Goal: Transaction & Acquisition: Purchase product/service

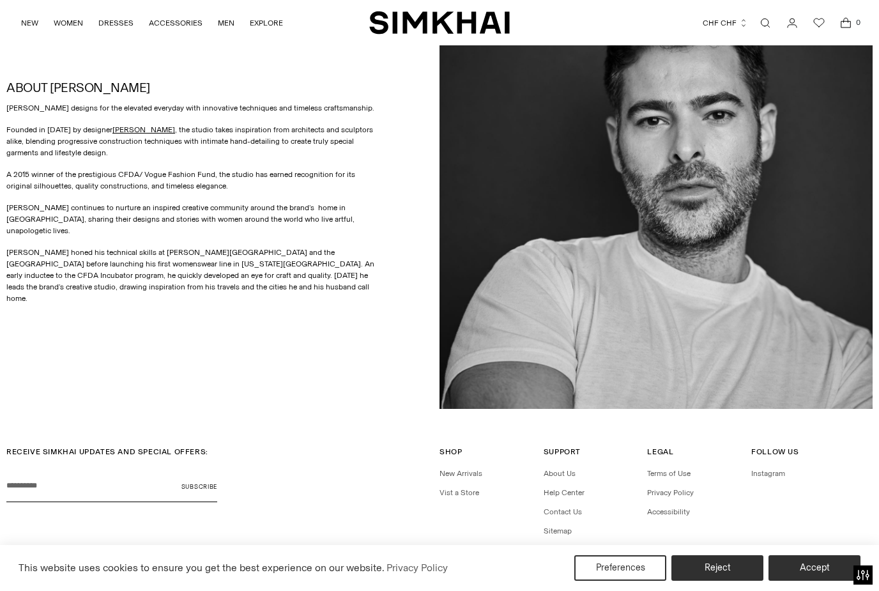
scroll to position [605, 0]
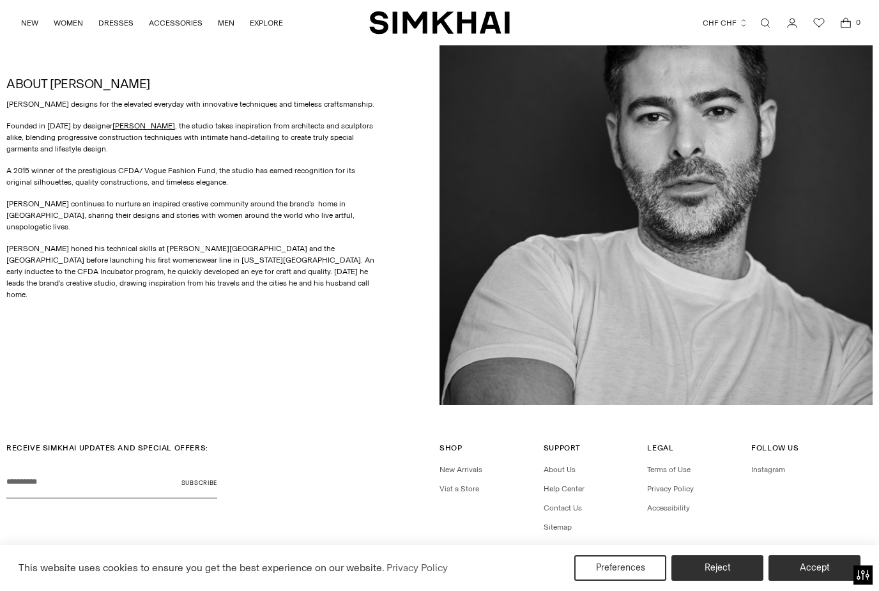
click at [34, 477] on input "Your email" at bounding box center [111, 482] width 211 height 32
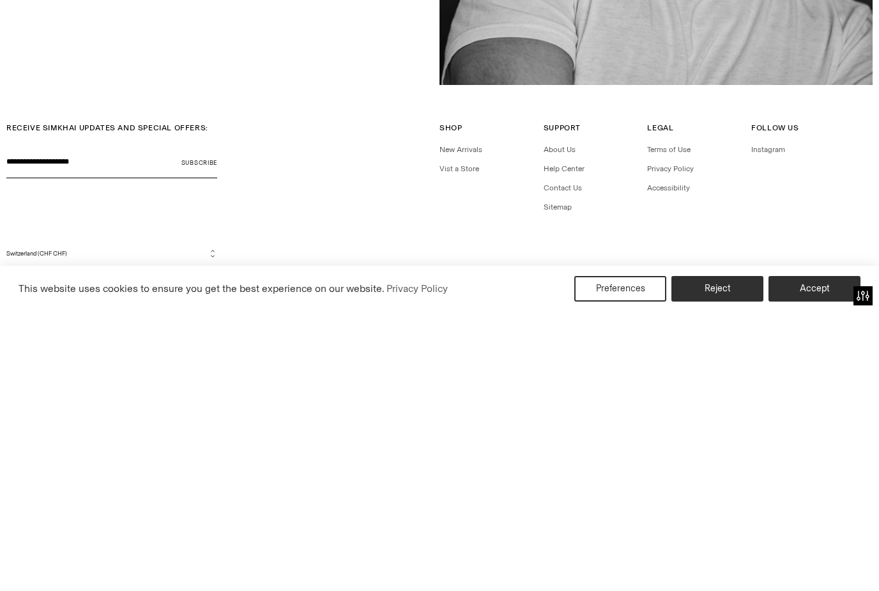
type input "**********"
click at [210, 425] on button "Subscribe" at bounding box center [199, 441] width 36 height 32
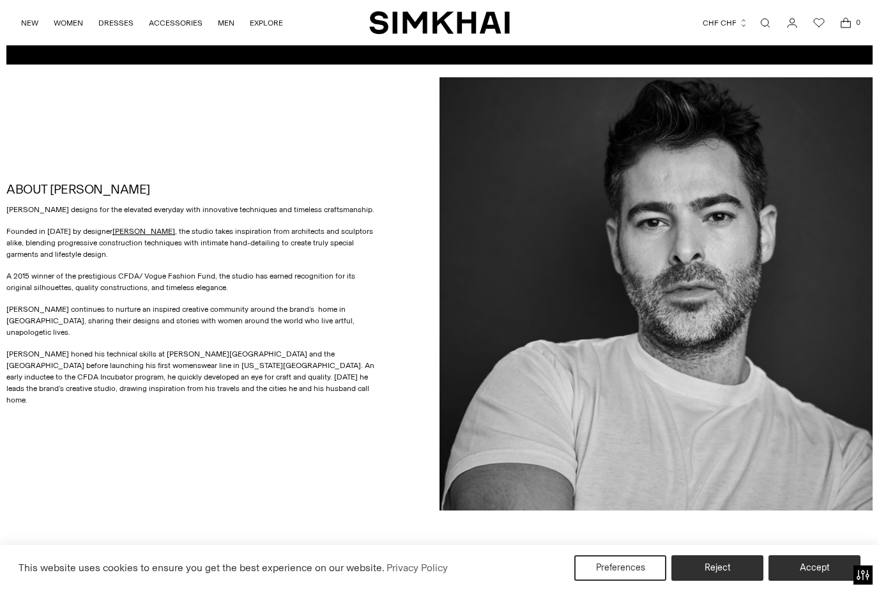
scroll to position [498, 0]
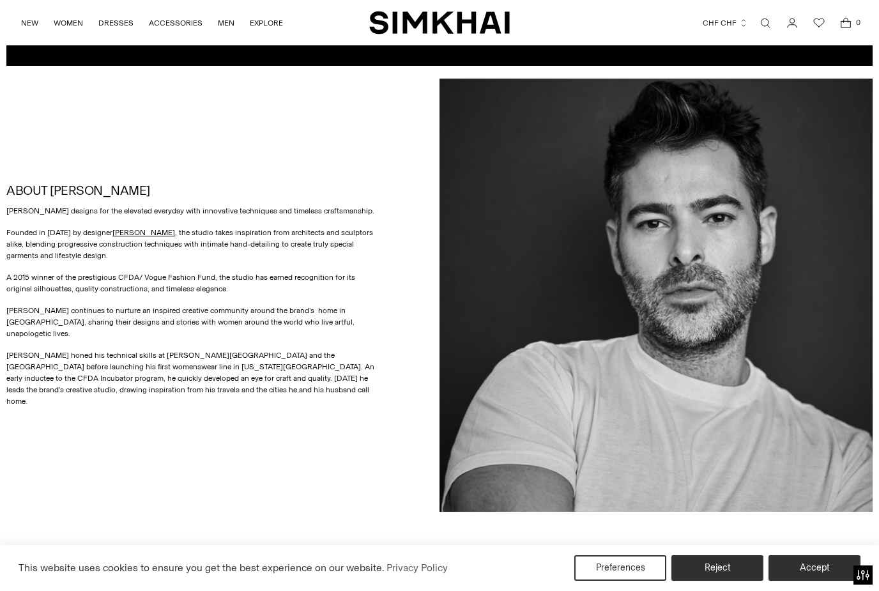
click at [165, 236] on link "[PERSON_NAME]" at bounding box center [143, 232] width 63 height 9
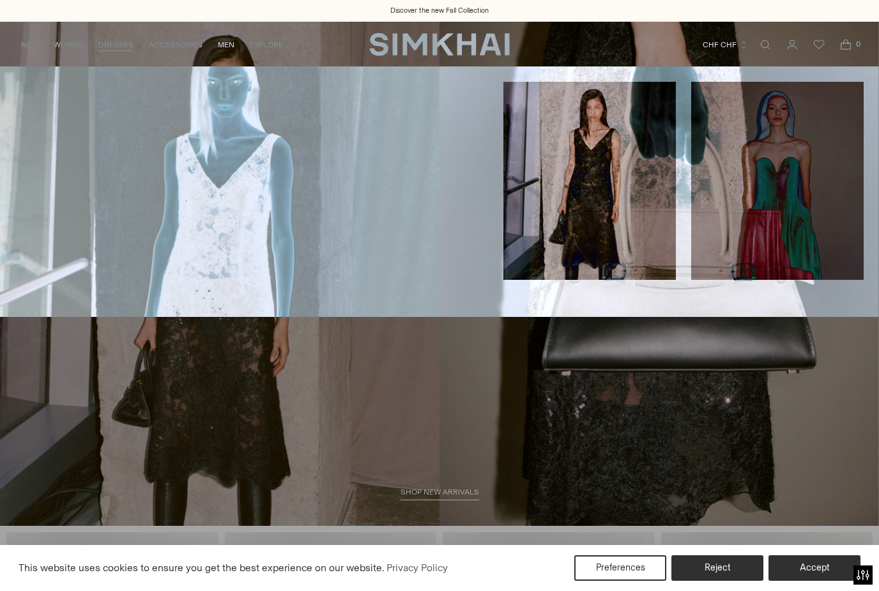
click at [38, 121] on h4 "Midi" at bounding box center [66, 117] width 103 height 11
click at [38, 112] on h4 "Midi" at bounding box center [66, 117] width 103 height 11
click at [31, 113] on link "Midi" at bounding box center [23, 117] width 16 height 9
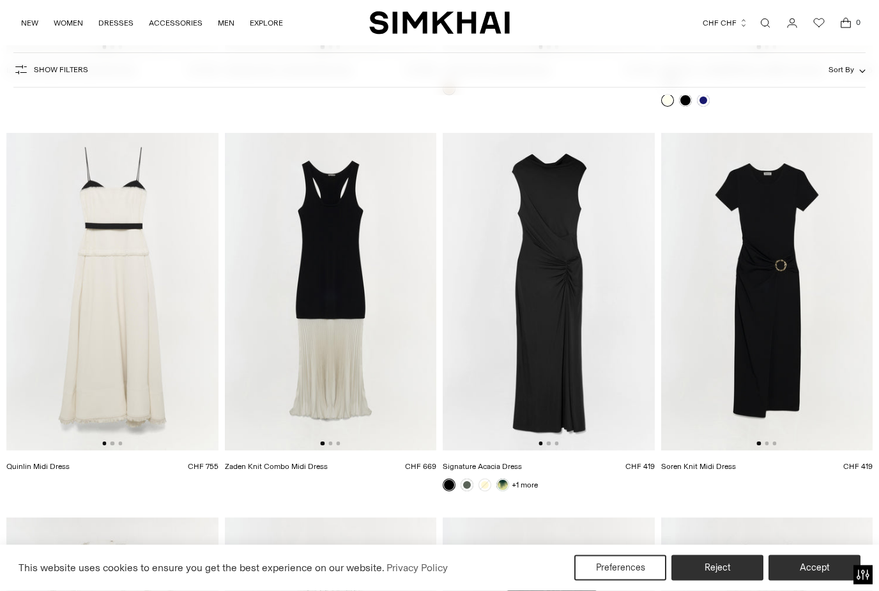
scroll to position [4661, 0]
click at [558, 337] on img at bounding box center [549, 291] width 212 height 317
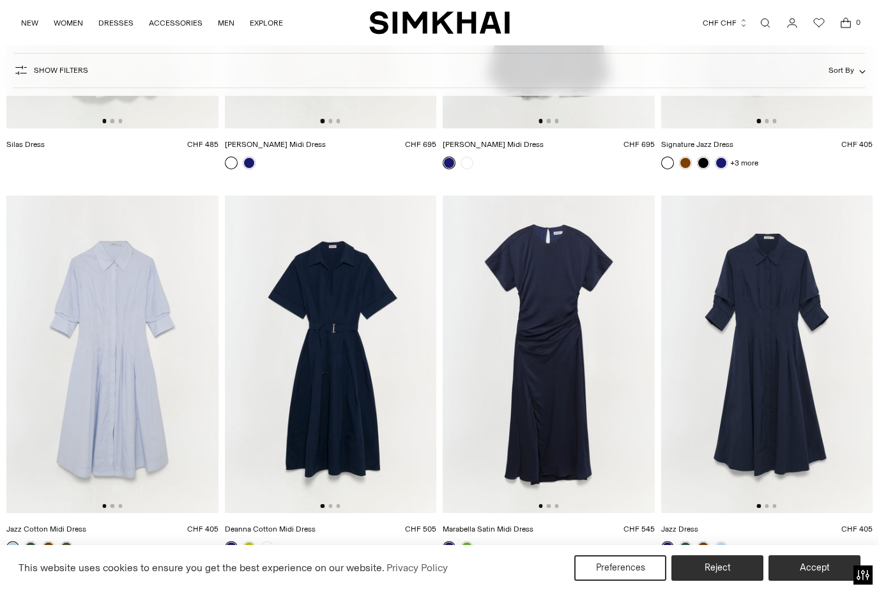
scroll to position [6024, 0]
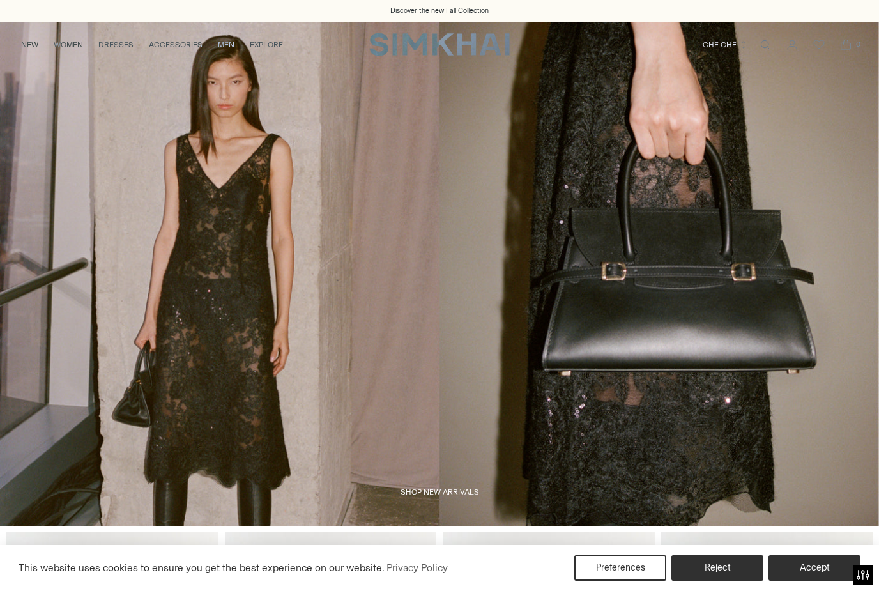
click at [26, 47] on link "NEW" at bounding box center [29, 45] width 17 height 28
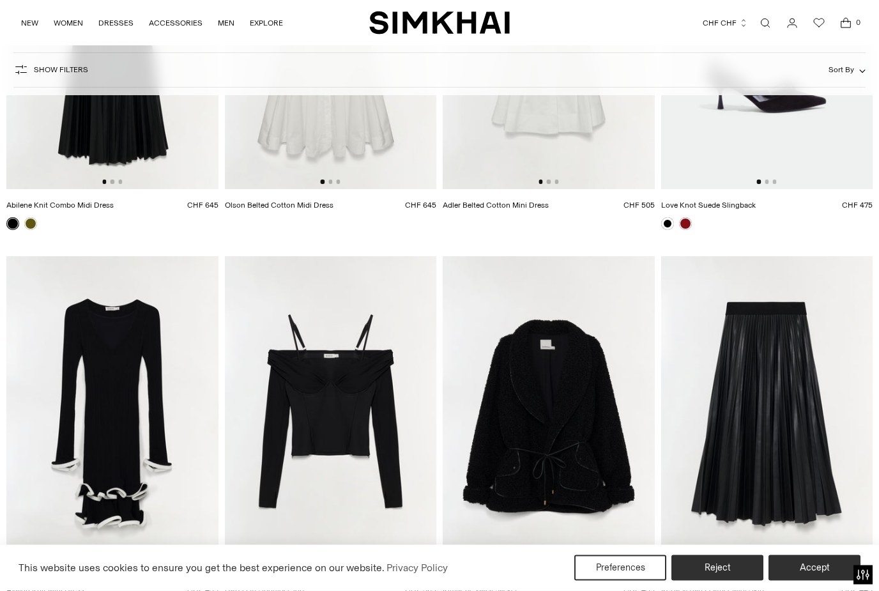
scroll to position [10681, 0]
click at [126, 462] on img at bounding box center [112, 414] width 212 height 317
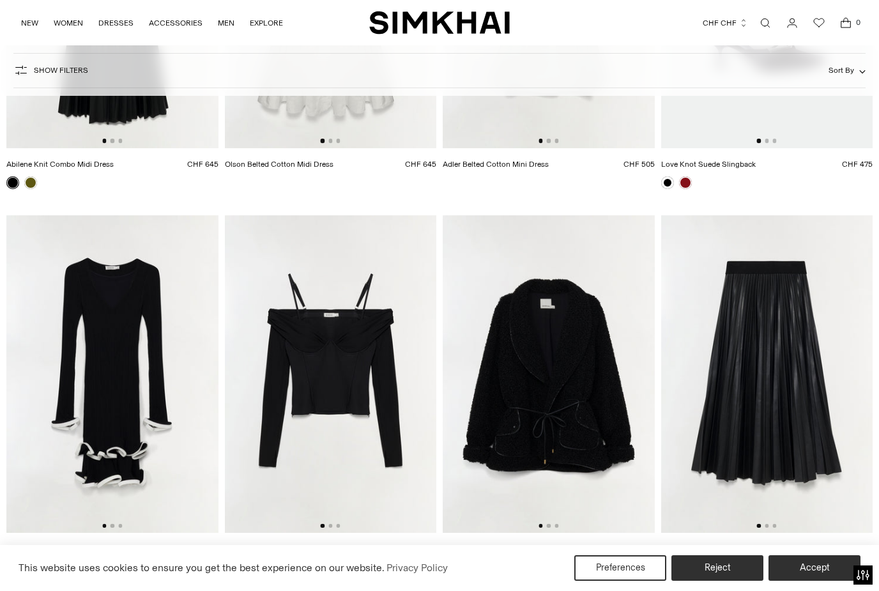
click at [354, 376] on img at bounding box center [331, 373] width 212 height 317
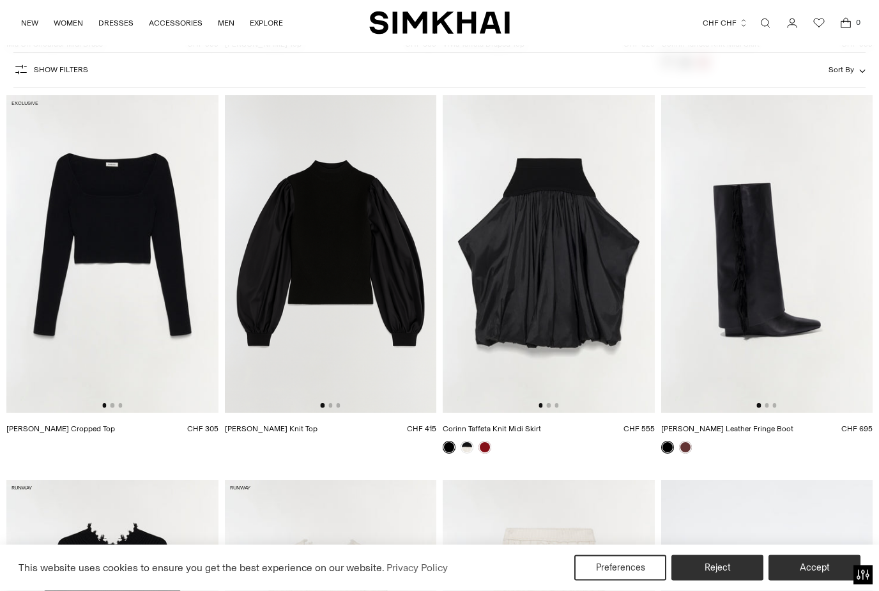
scroll to position [16613, 0]
click at [151, 300] on img at bounding box center [112, 253] width 212 height 317
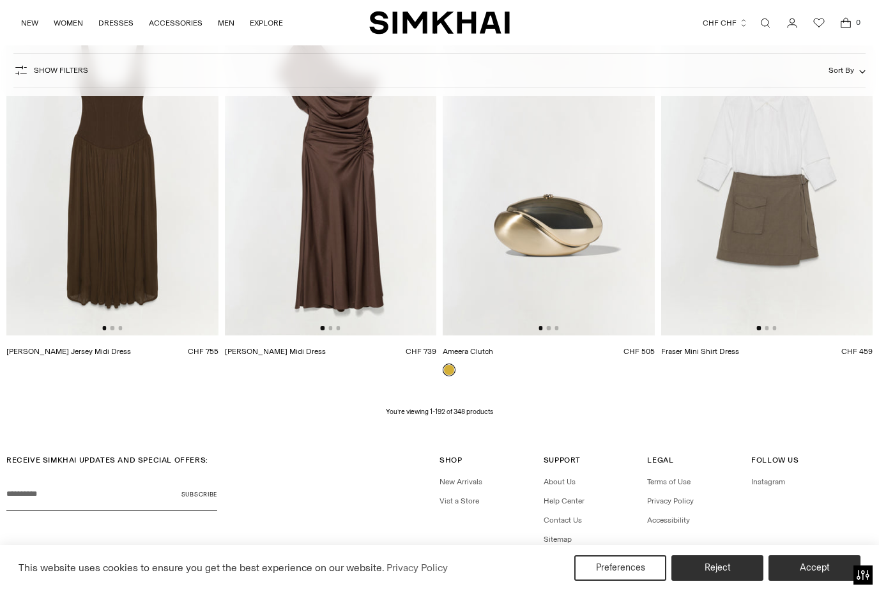
scroll to position [18243, 0]
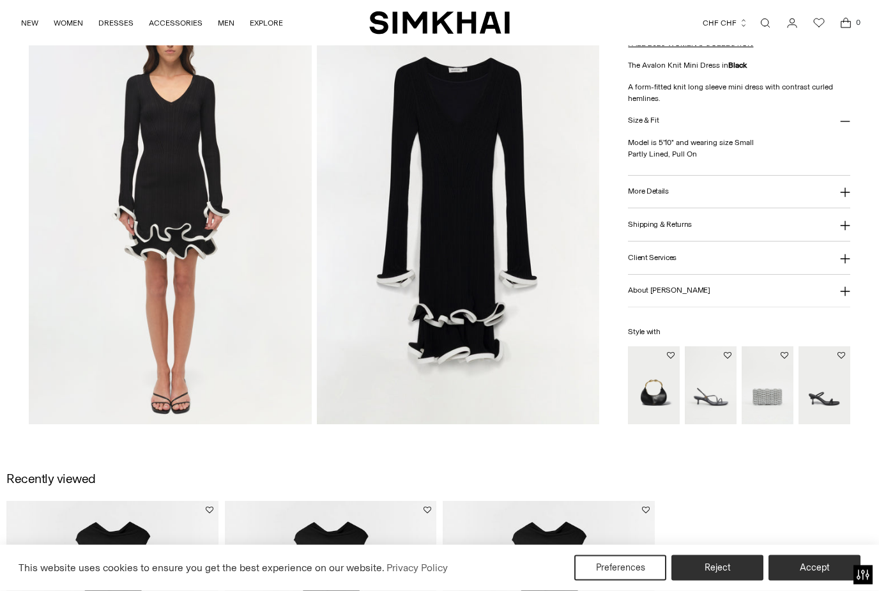
scroll to position [950, 0]
click at [471, 310] on img at bounding box center [458, 212] width 282 height 424
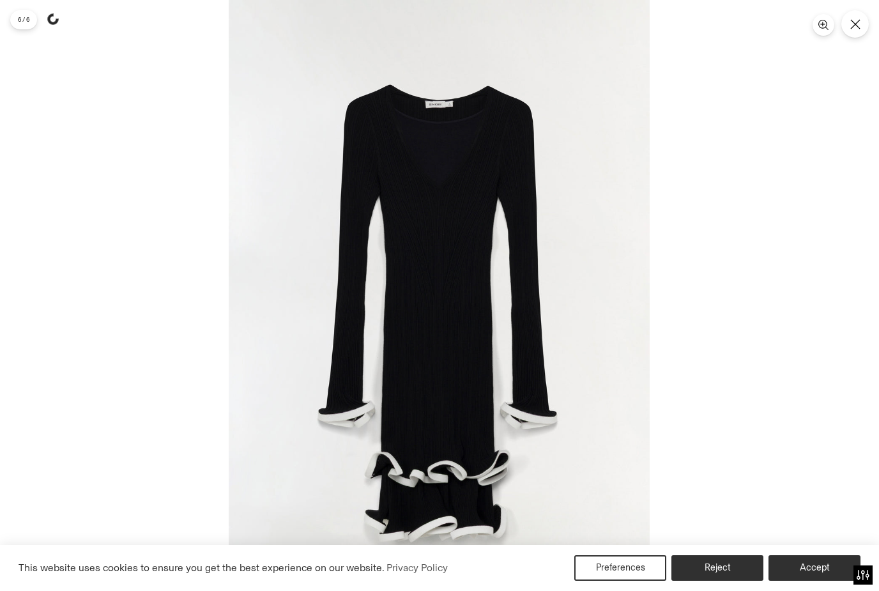
click at [863, 33] on button "Close" at bounding box center [854, 23] width 27 height 27
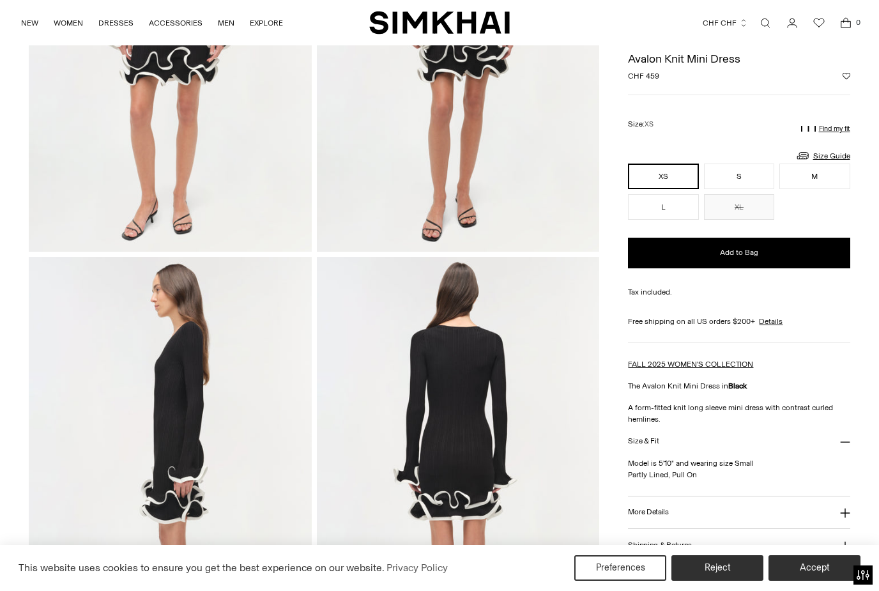
scroll to position [222, 0]
